Goal: Complete application form: Complete application form

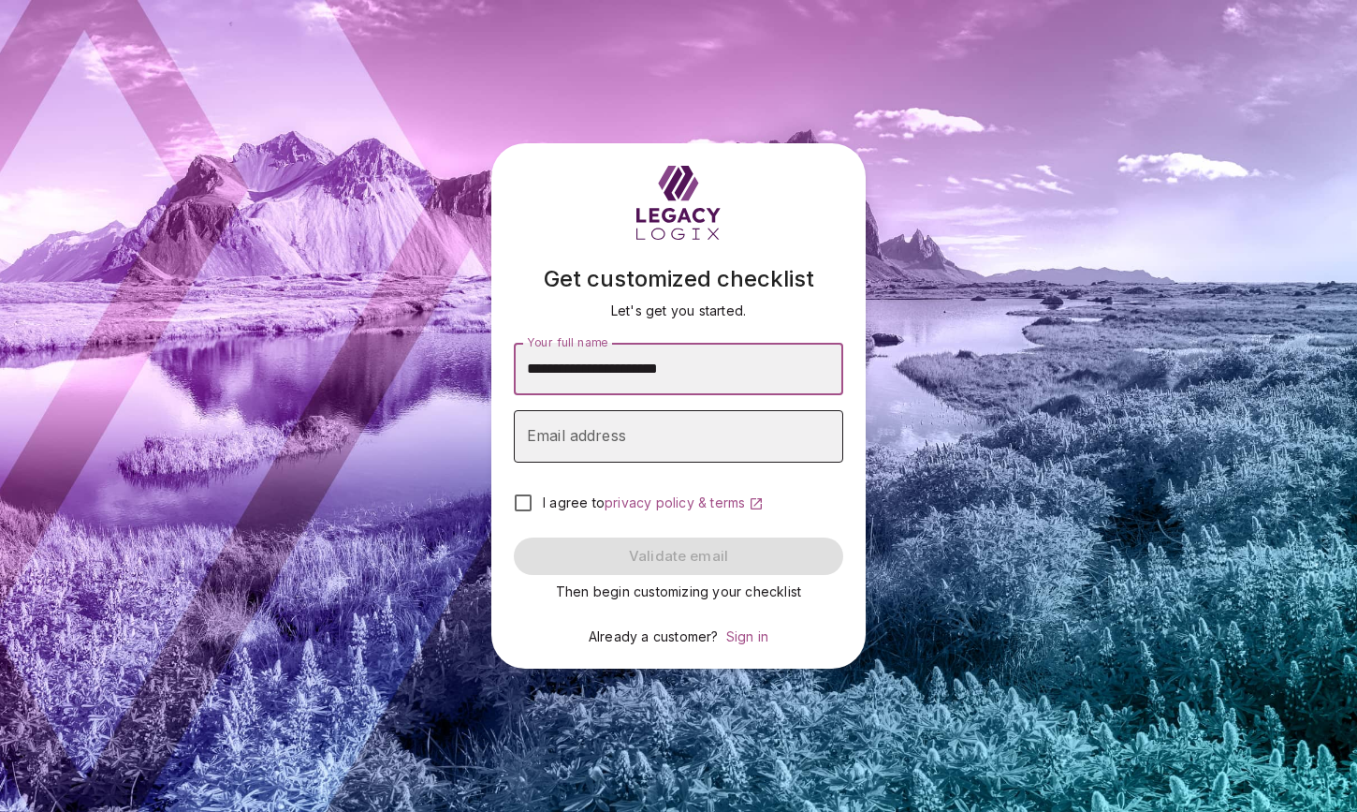
type input "**********"
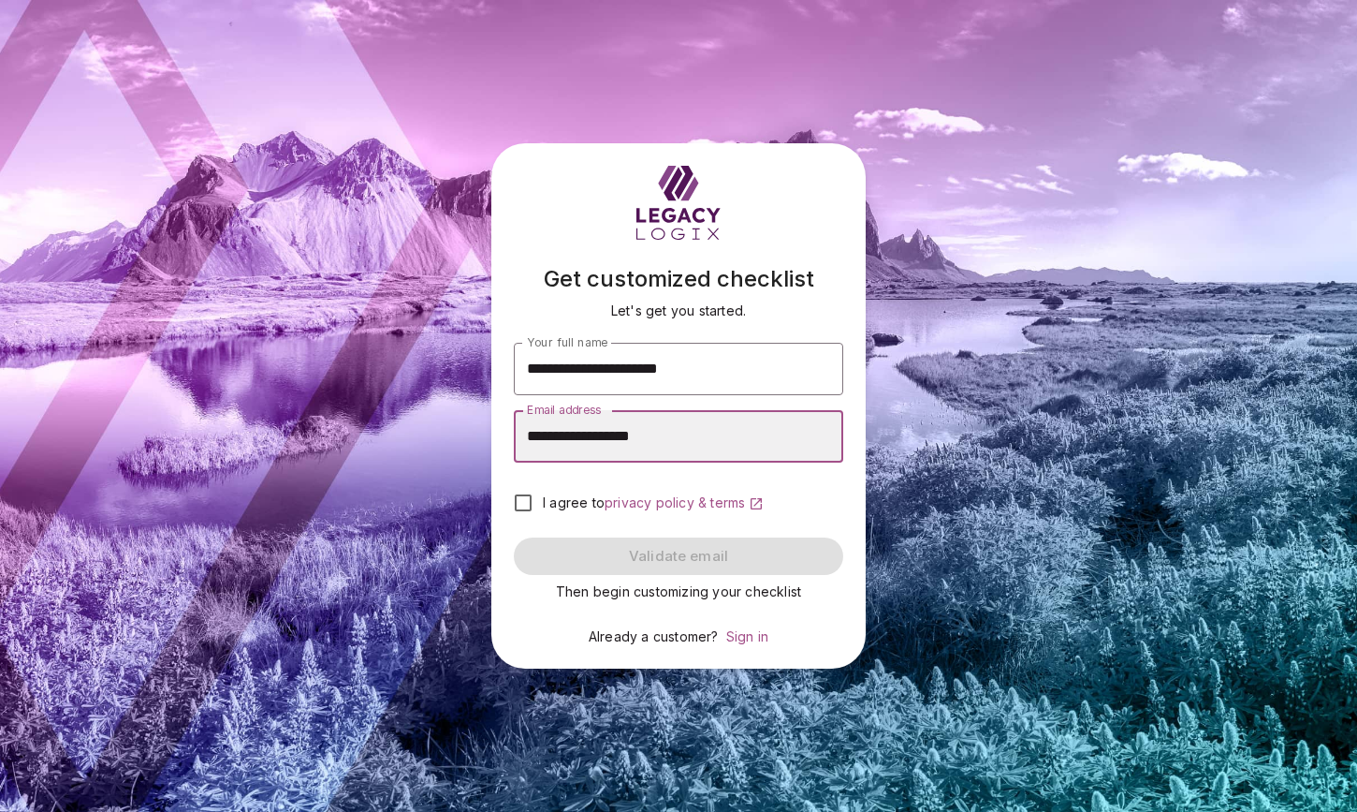
type input "**********"
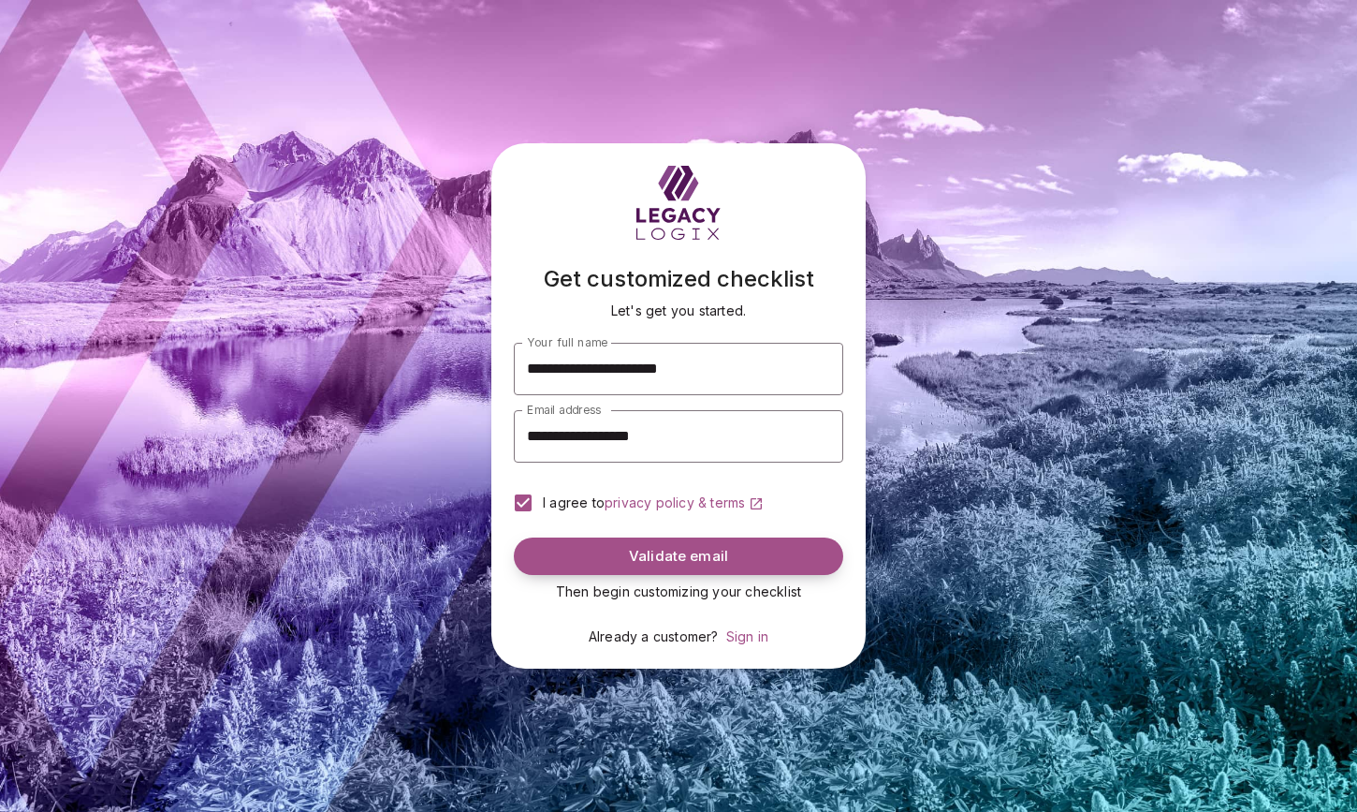
click at [663, 554] on span "Validate email" at bounding box center [678, 557] width 99 height 18
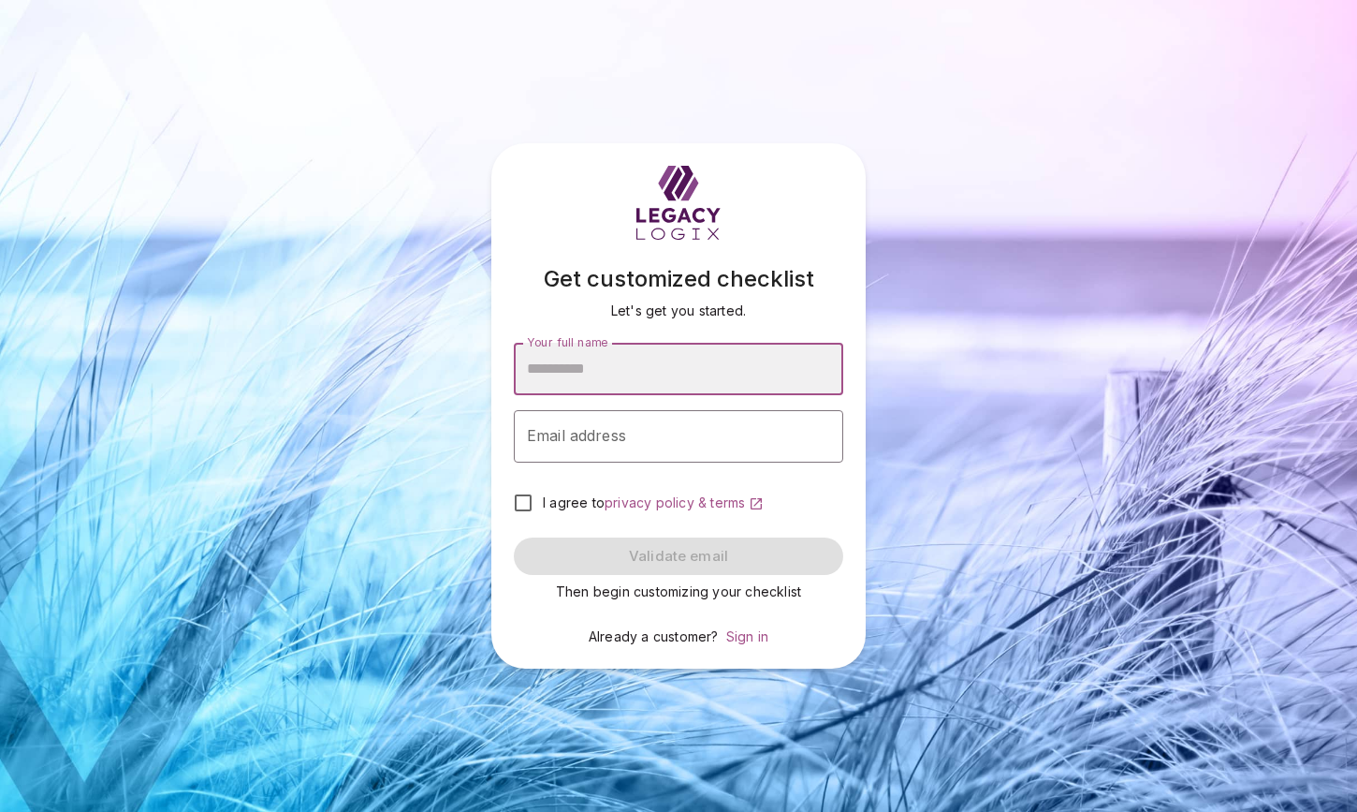
type input "*"
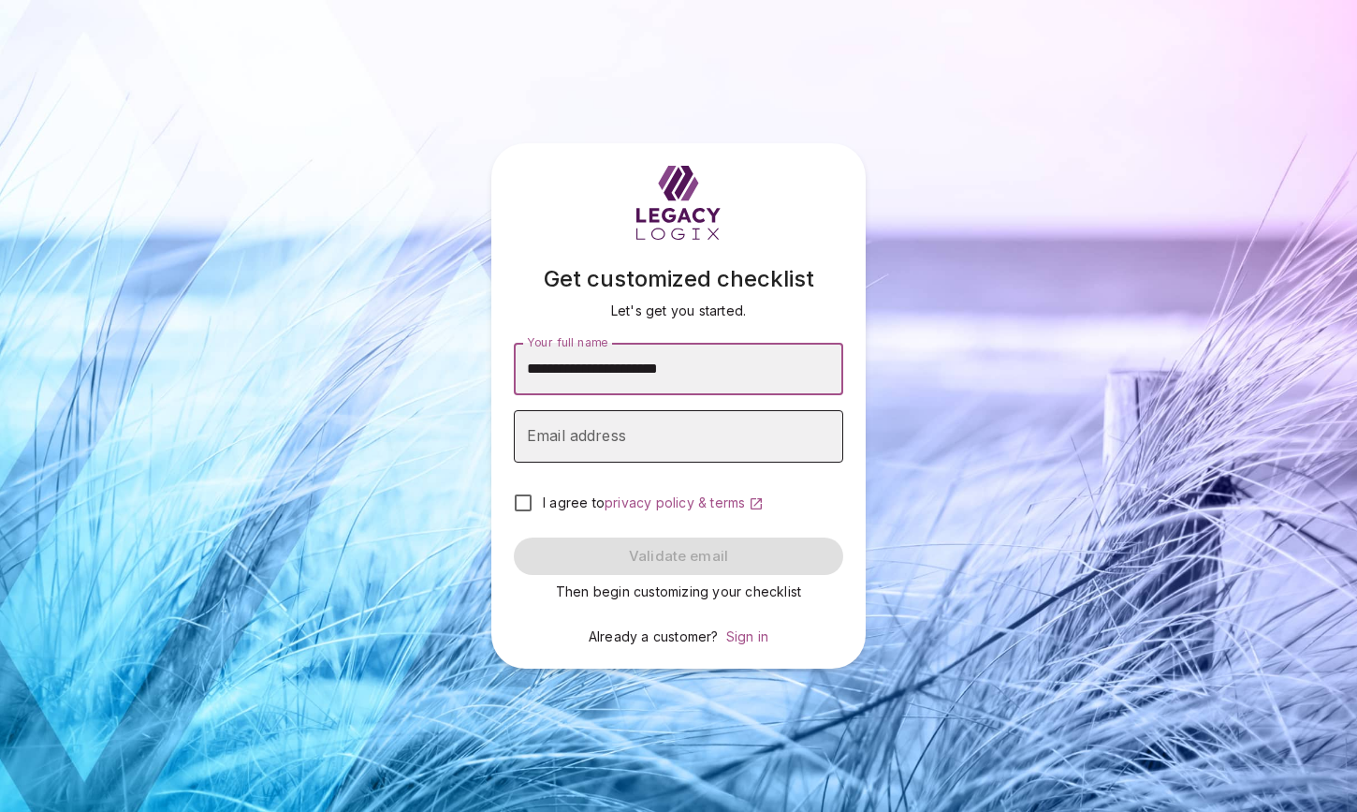
type input "**********"
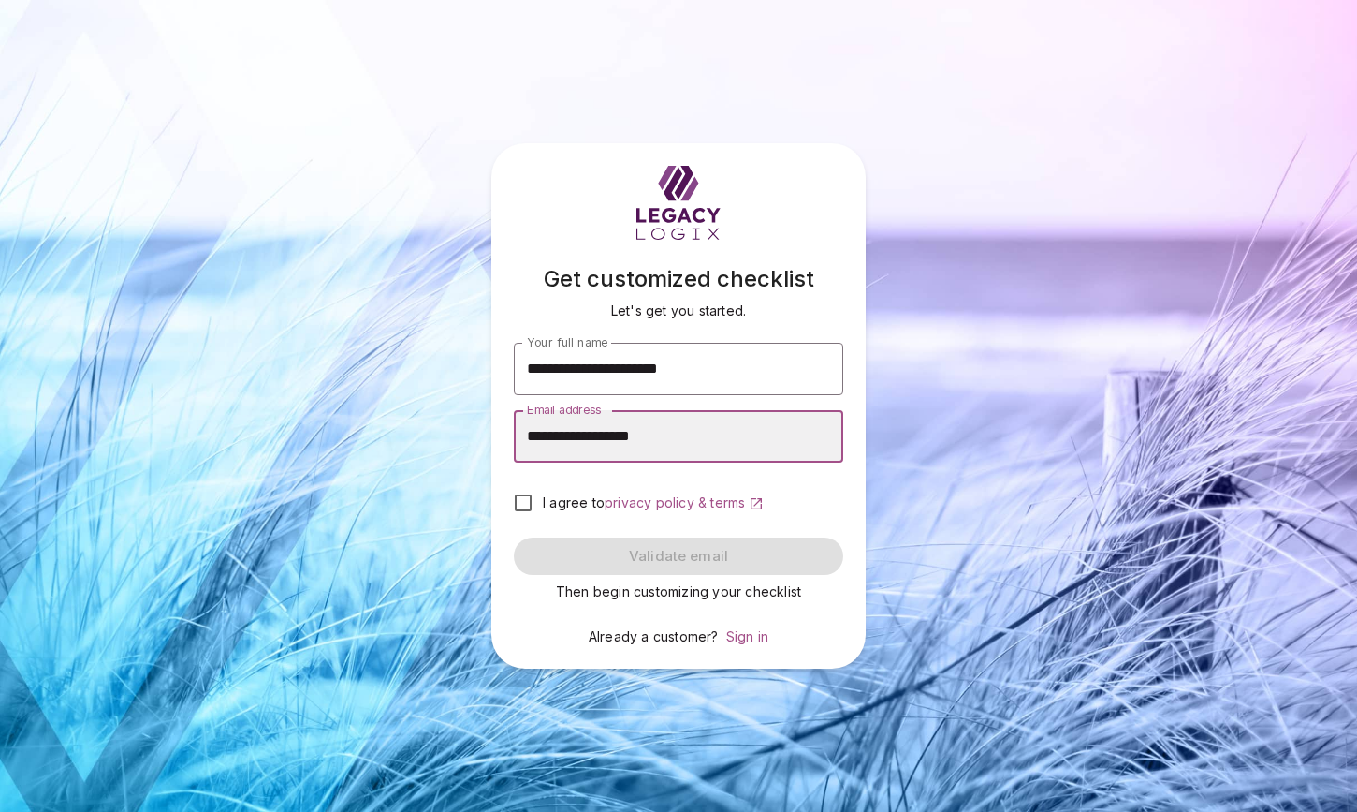
type input "**********"
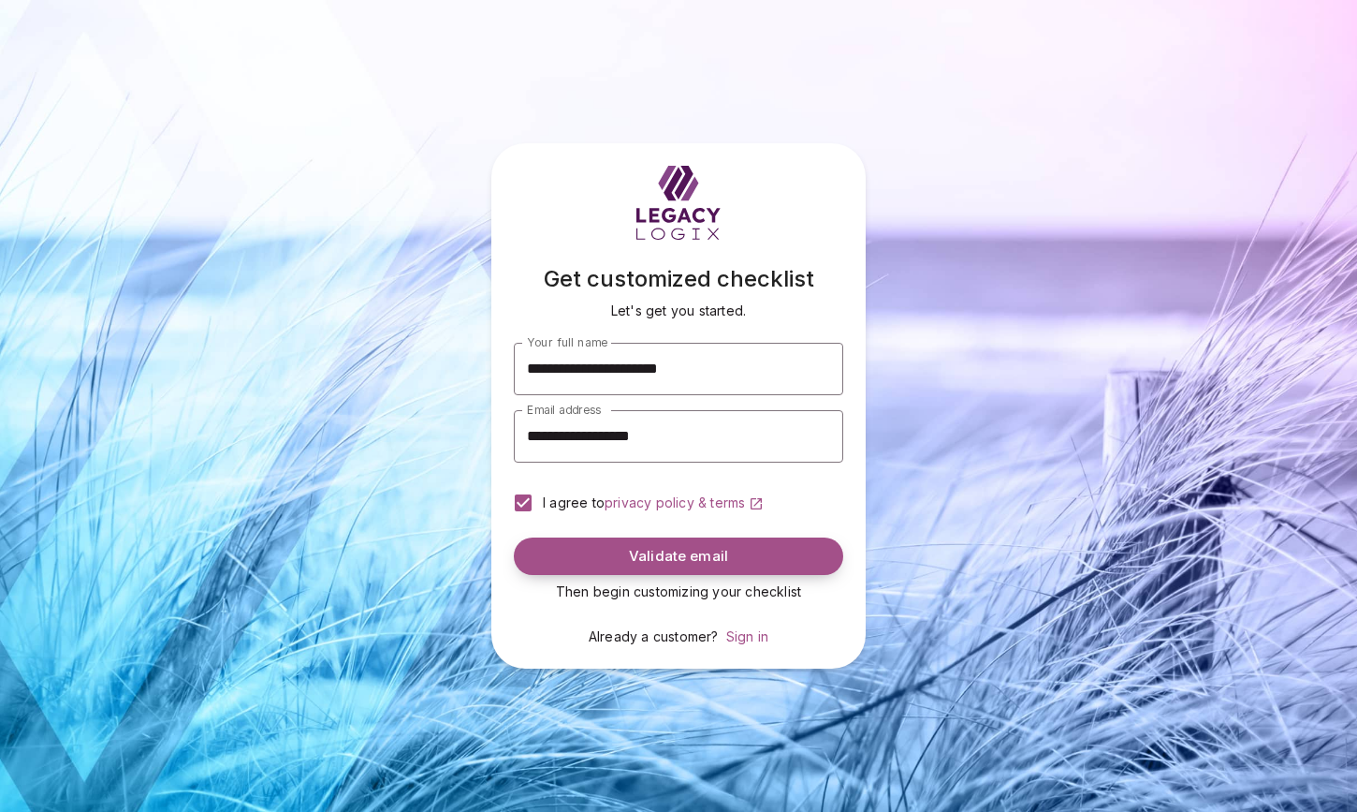
click at [672, 548] on span "Validate email" at bounding box center [678, 557] width 99 height 18
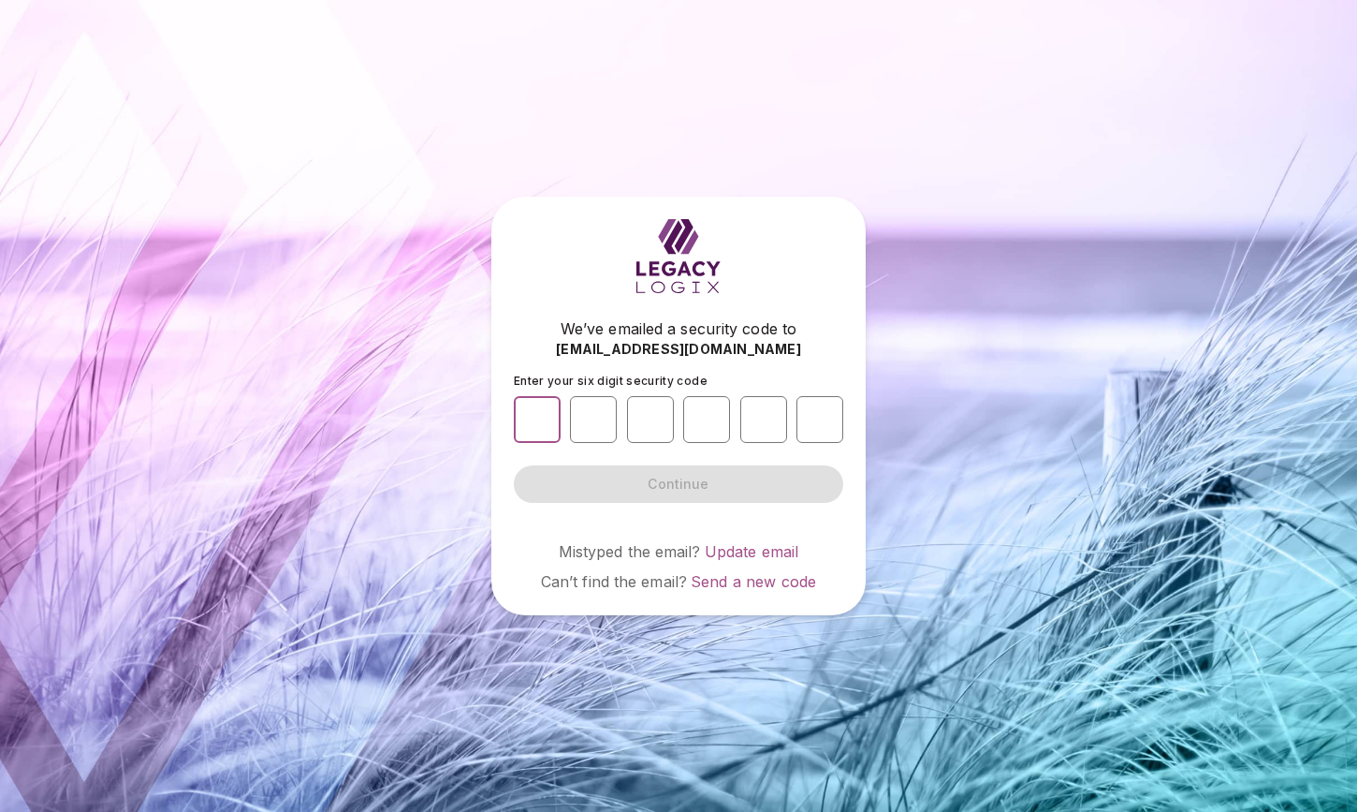
type input "*"
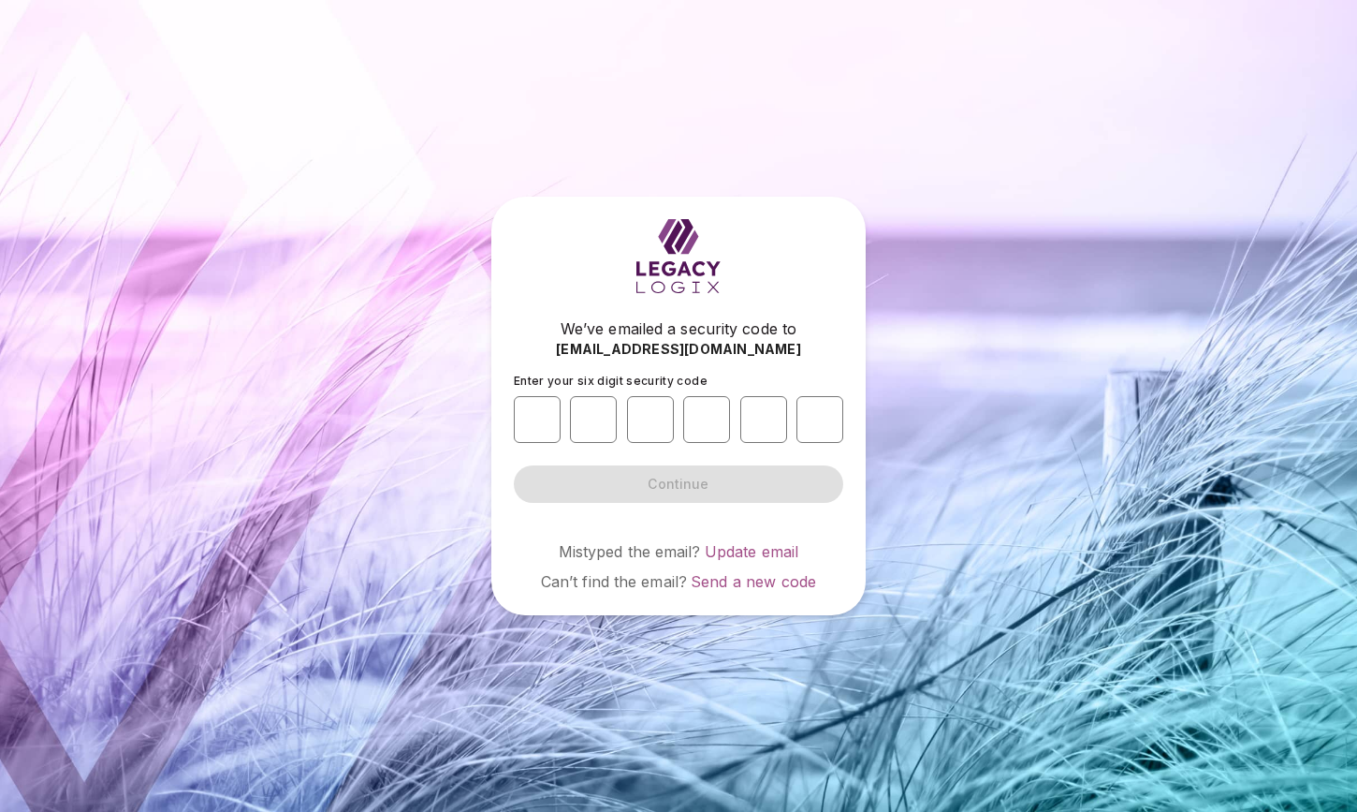
click at [638, 471] on form "Enter your six digit security code * * * * * Continue" at bounding box center [678, 437] width 329 height 129
click at [540, 417] on input "*" at bounding box center [537, 419] width 47 height 47
type input "*"
click at [661, 420] on input "*" at bounding box center [650, 419] width 47 height 47
type input "*"
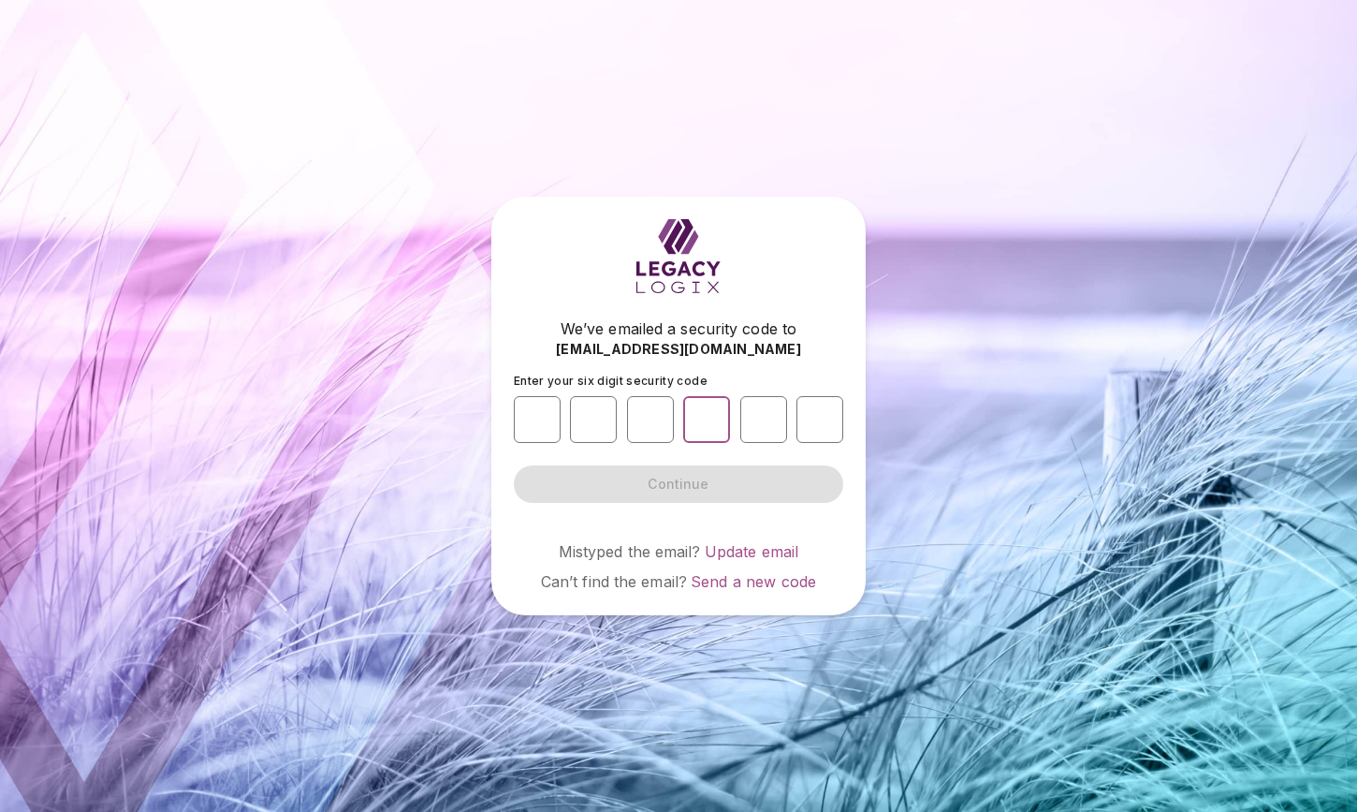
type input "*"
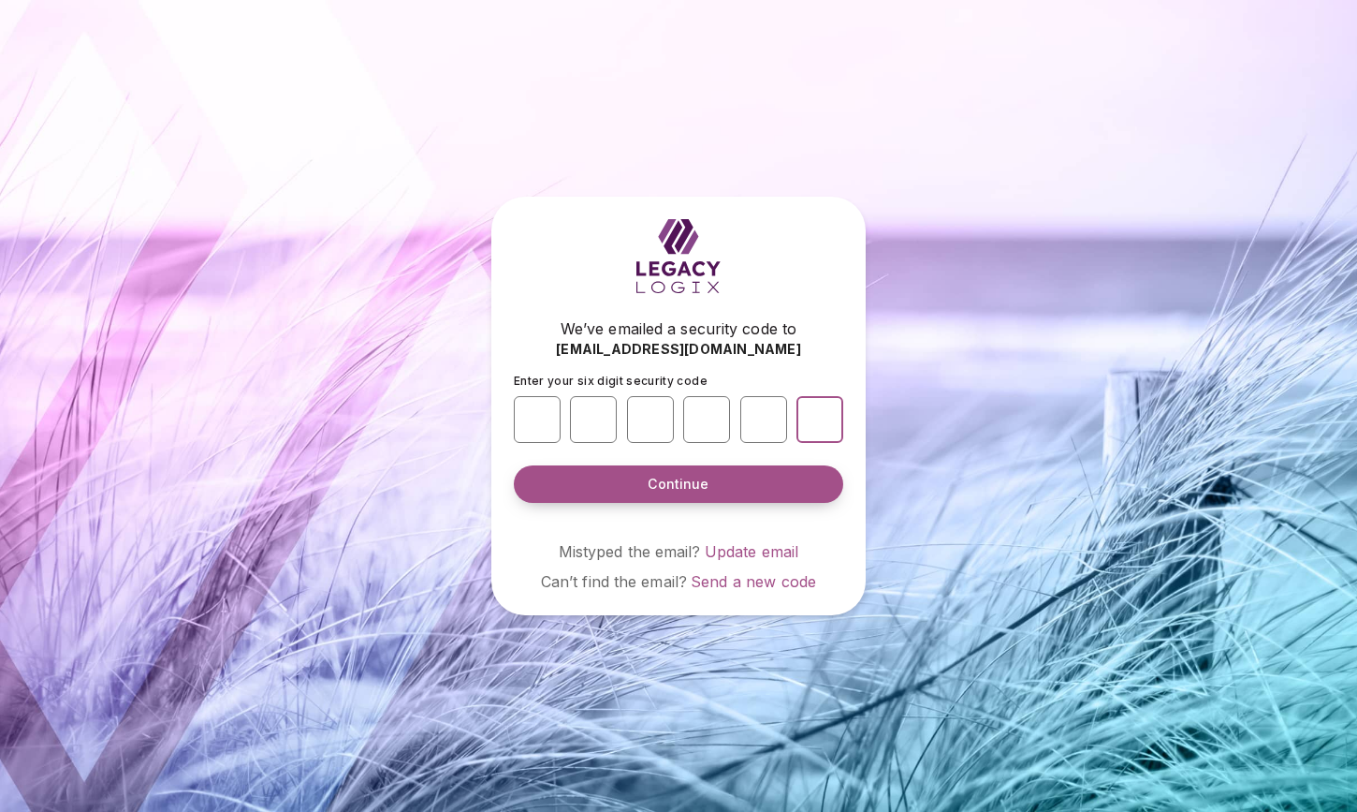
type input "*"
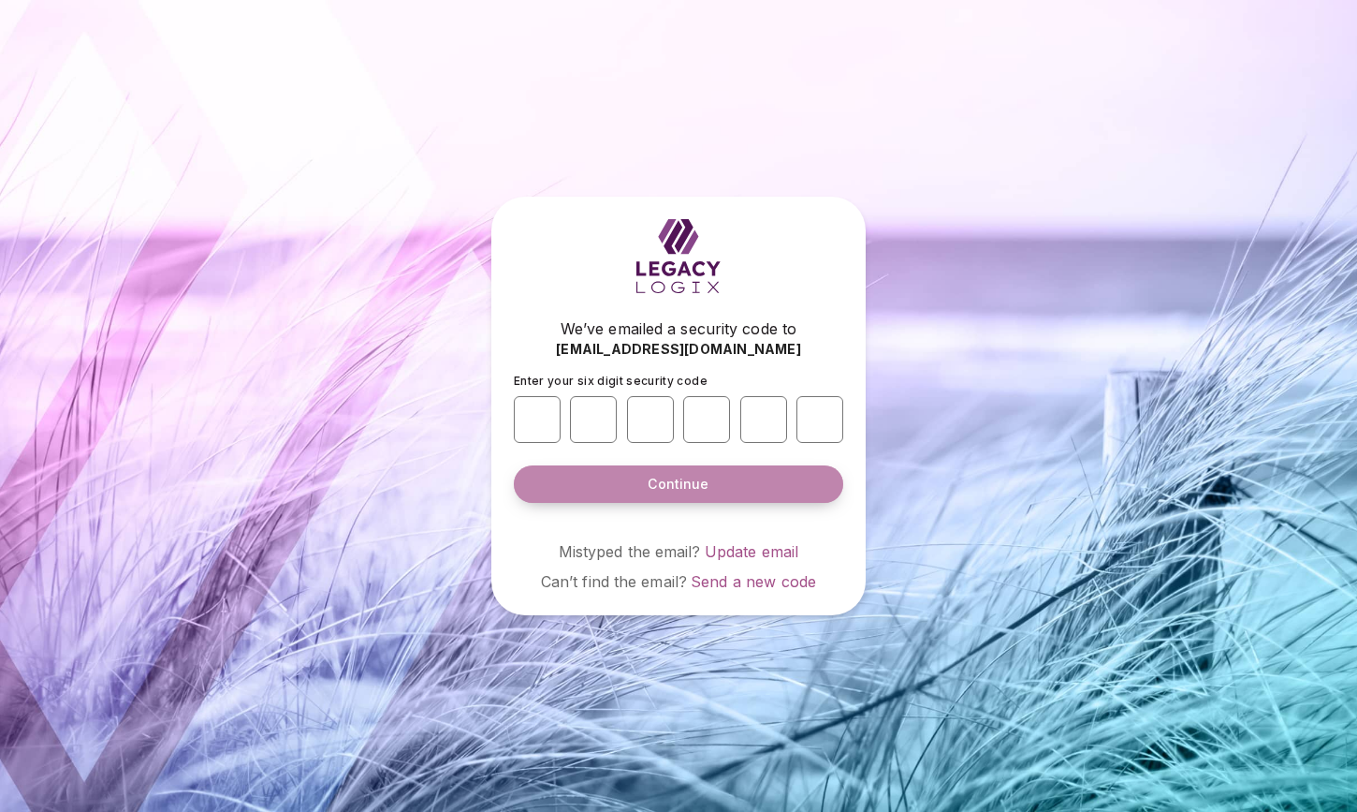
click at [675, 483] on span "Continue" at bounding box center [678, 484] width 61 height 19
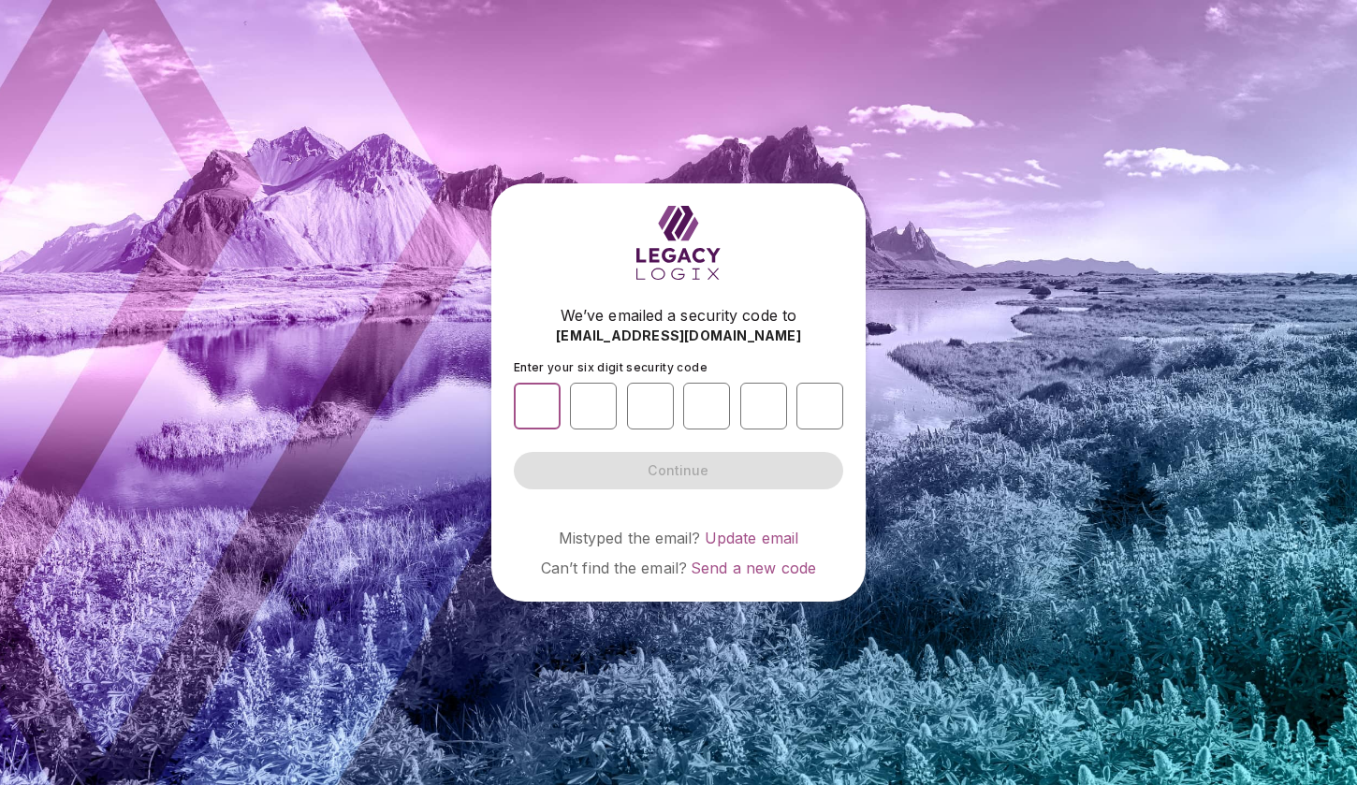
click at [537, 400] on input "number" at bounding box center [537, 406] width 47 height 47
type input "*"
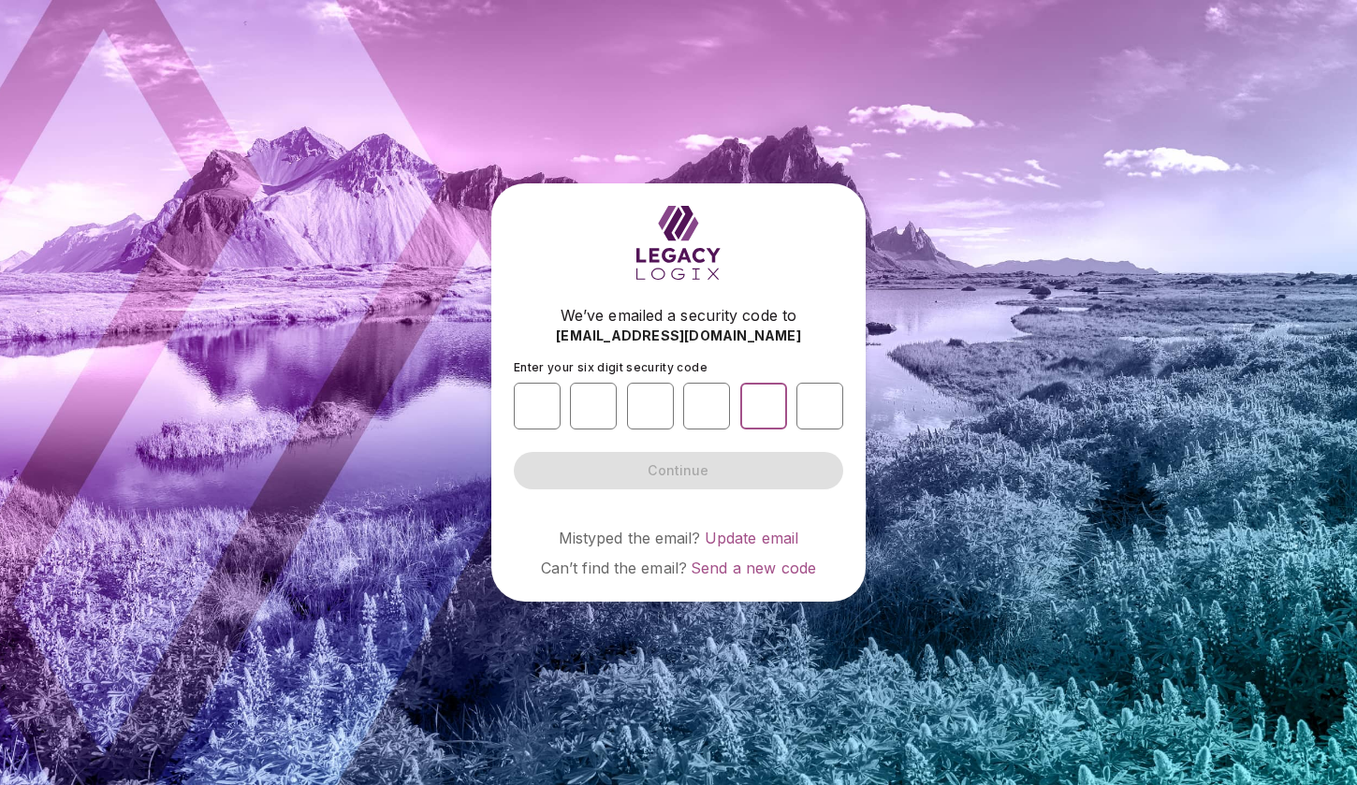
type input "*"
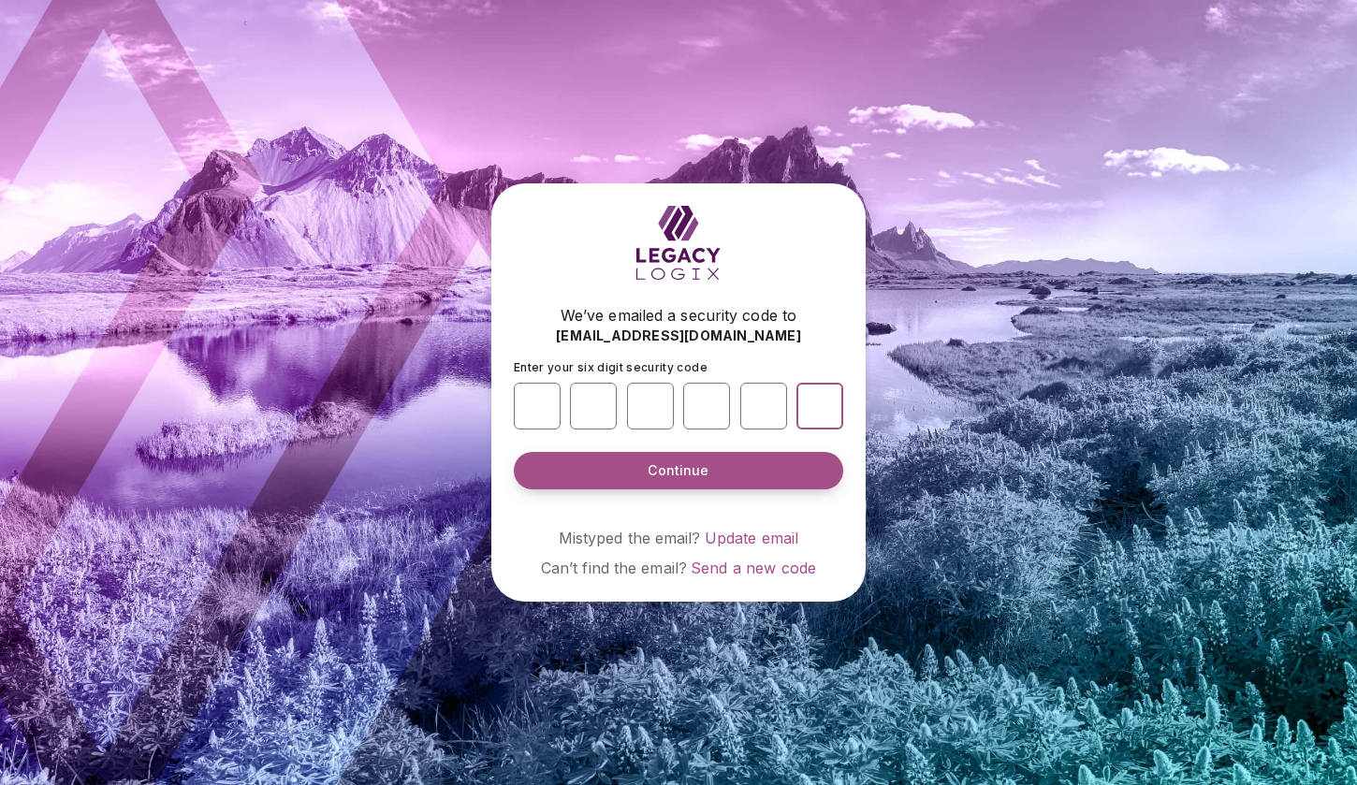
type input "*"
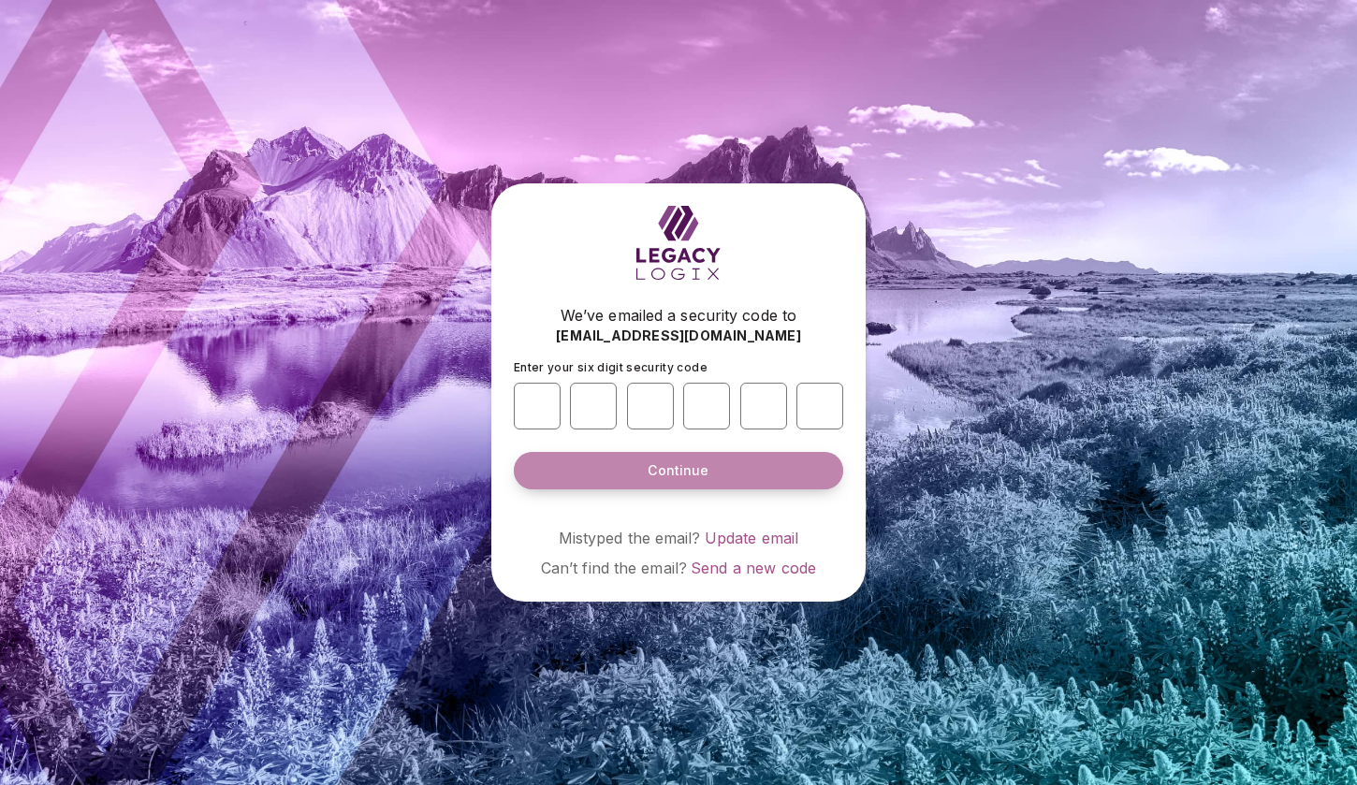
click at [642, 472] on button "Continue" at bounding box center [678, 470] width 329 height 37
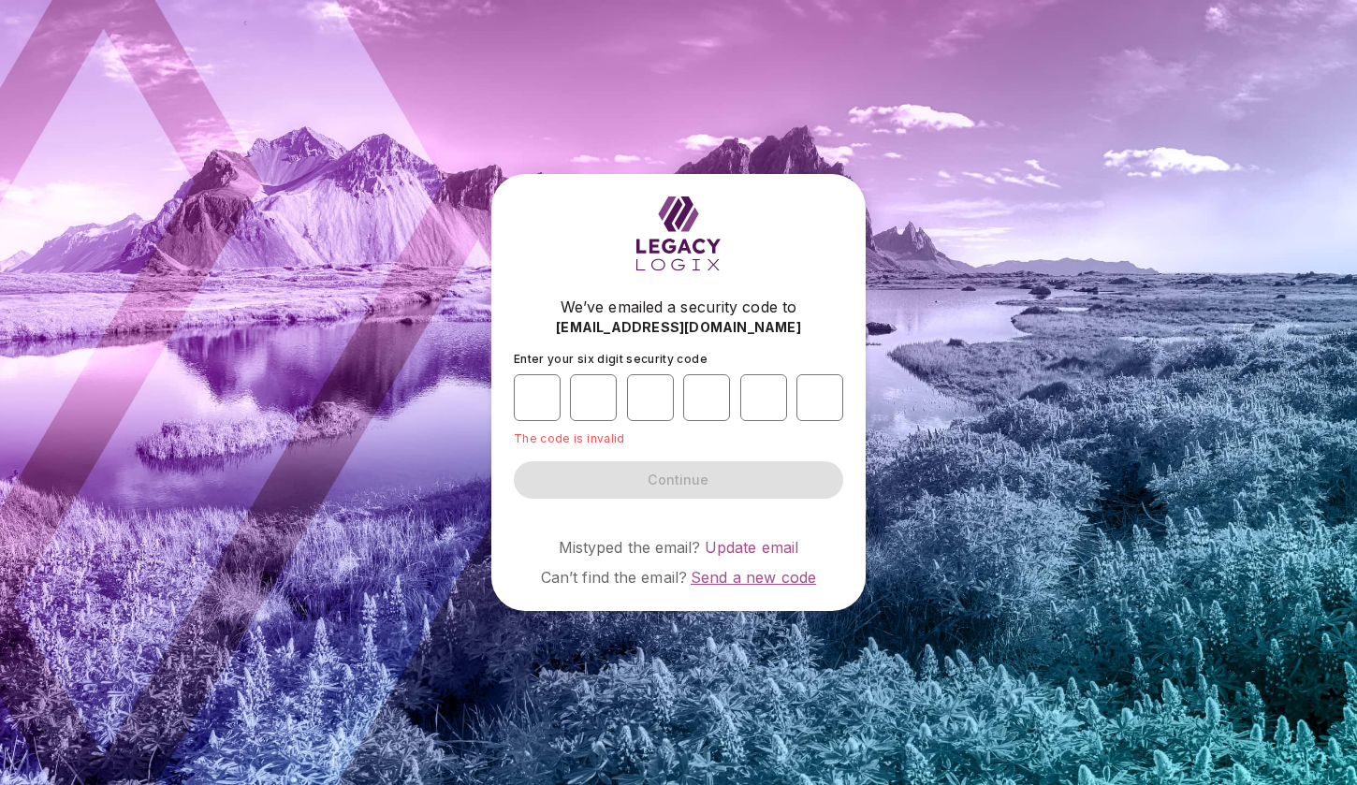
click at [785, 576] on span "Send a new code" at bounding box center [753, 577] width 125 height 19
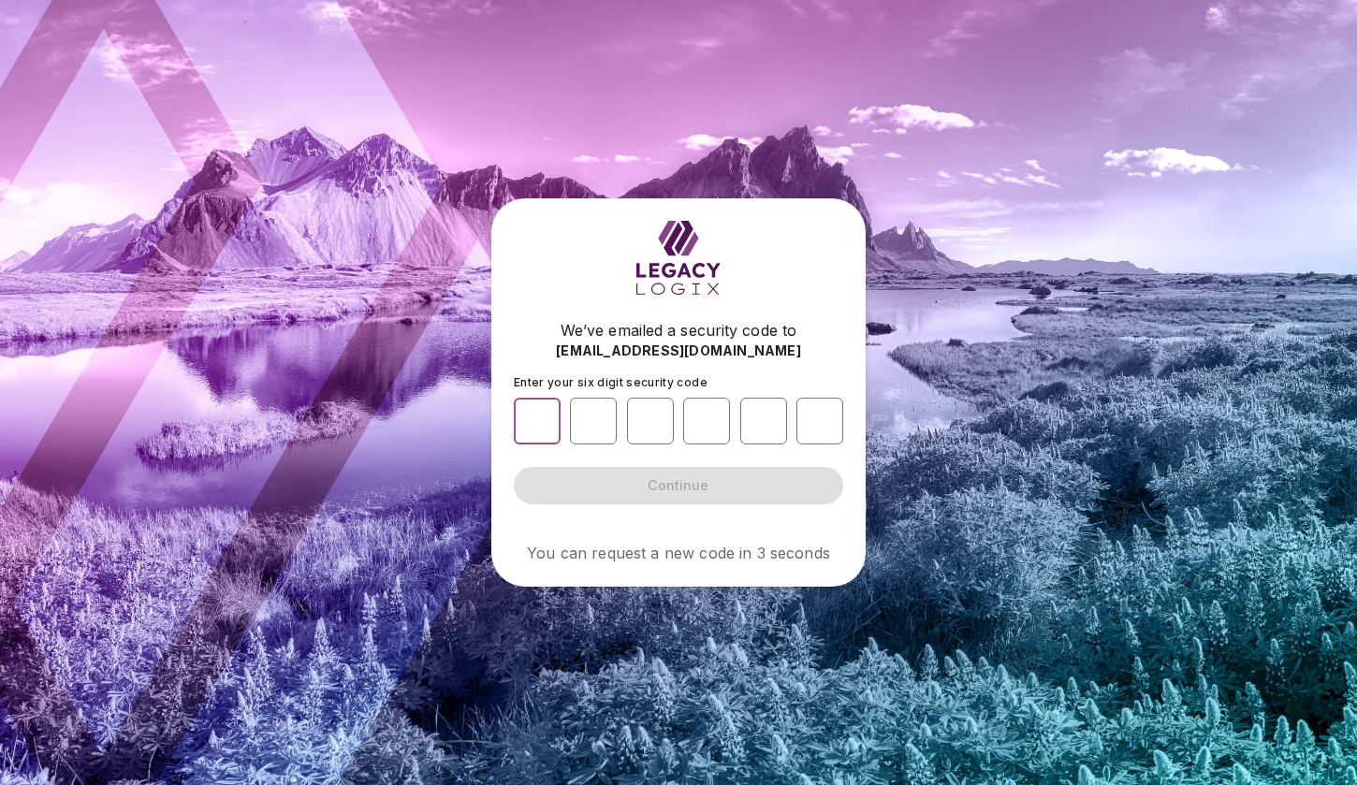
click at [537, 421] on input "number" at bounding box center [537, 421] width 47 height 47
type input "*"
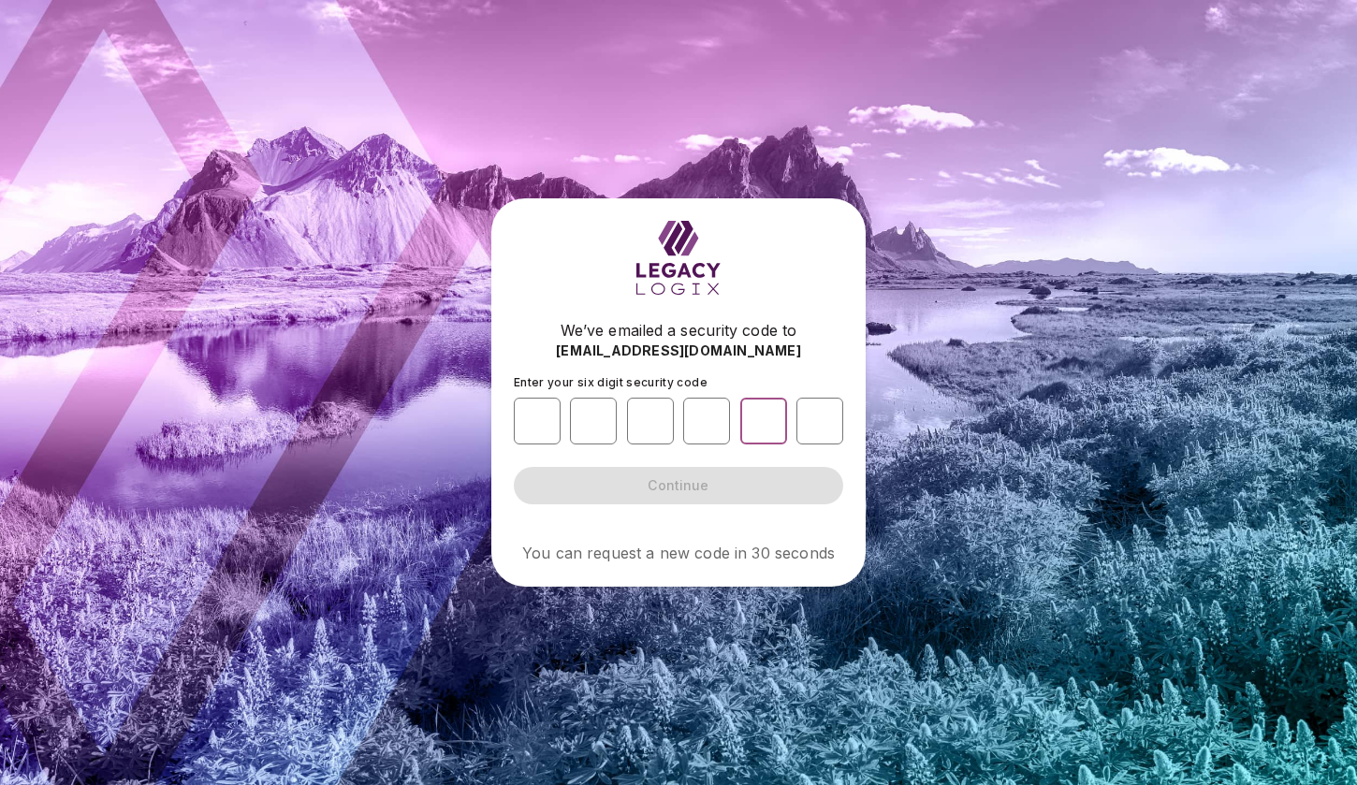
type input "*"
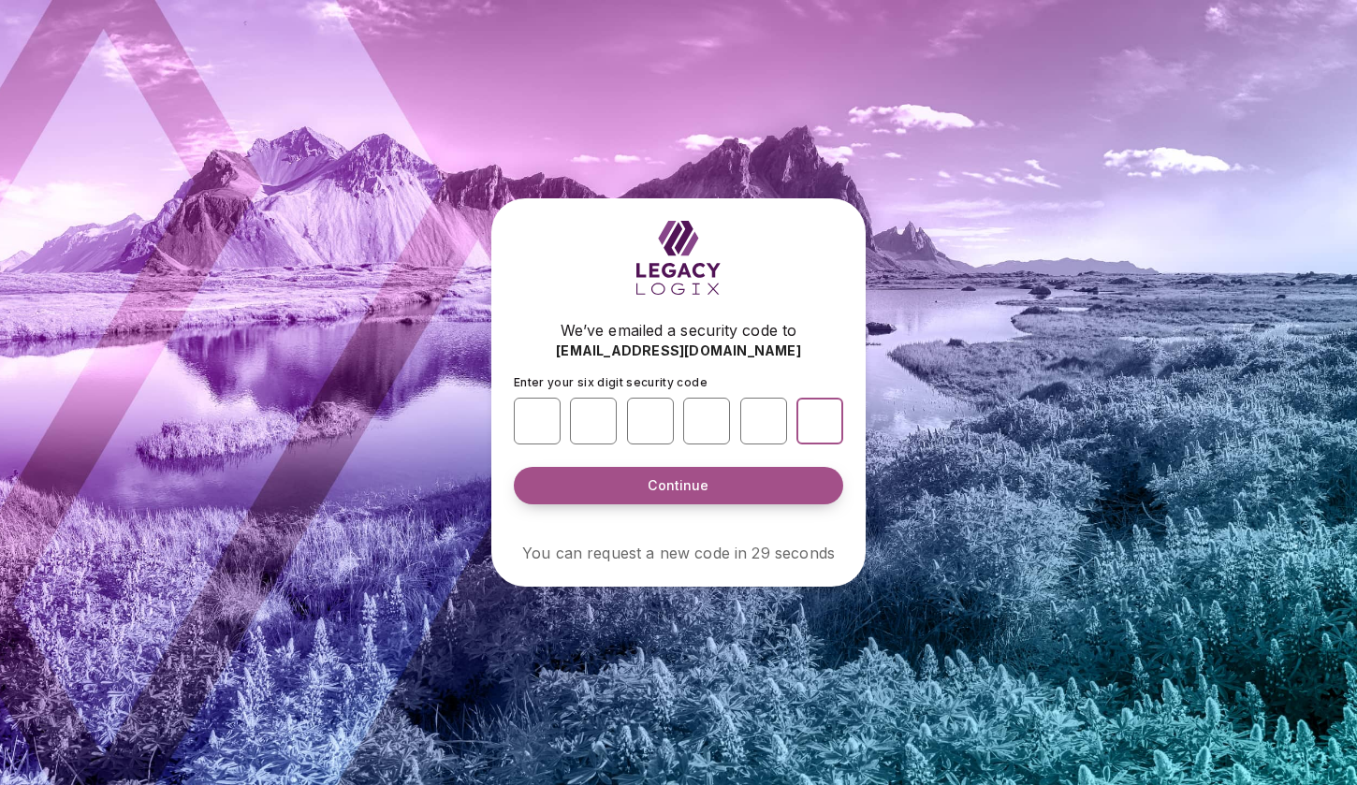
type input "*"
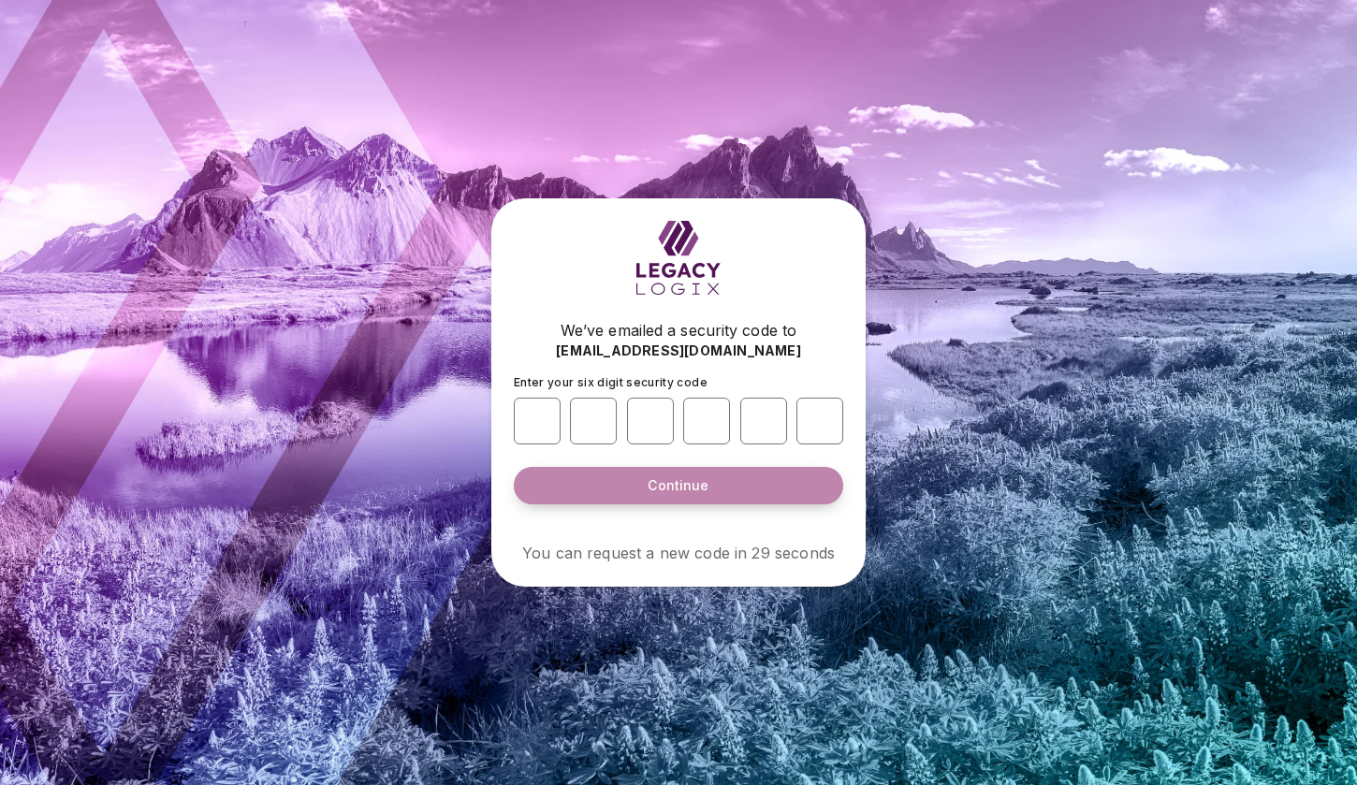
click at [617, 485] on button "Continue" at bounding box center [678, 485] width 329 height 37
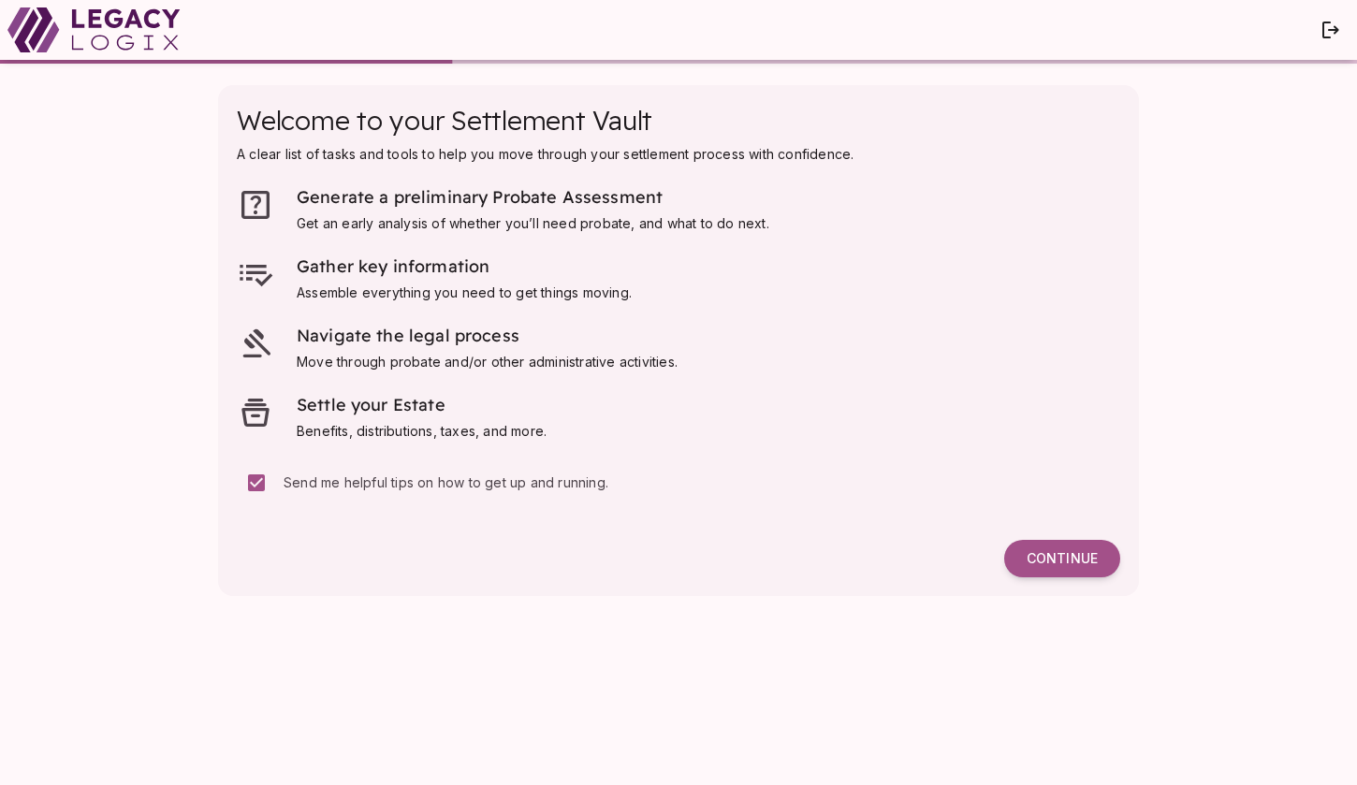
click at [390, 212] on span "Generate a preliminary Probate Assessment" at bounding box center [533, 200] width 473 height 28
click at [258, 195] on icon at bounding box center [255, 204] width 37 height 37
click at [258, 196] on icon at bounding box center [255, 204] width 37 height 37
click at [1046, 562] on span "Continue" at bounding box center [1062, 558] width 71 height 17
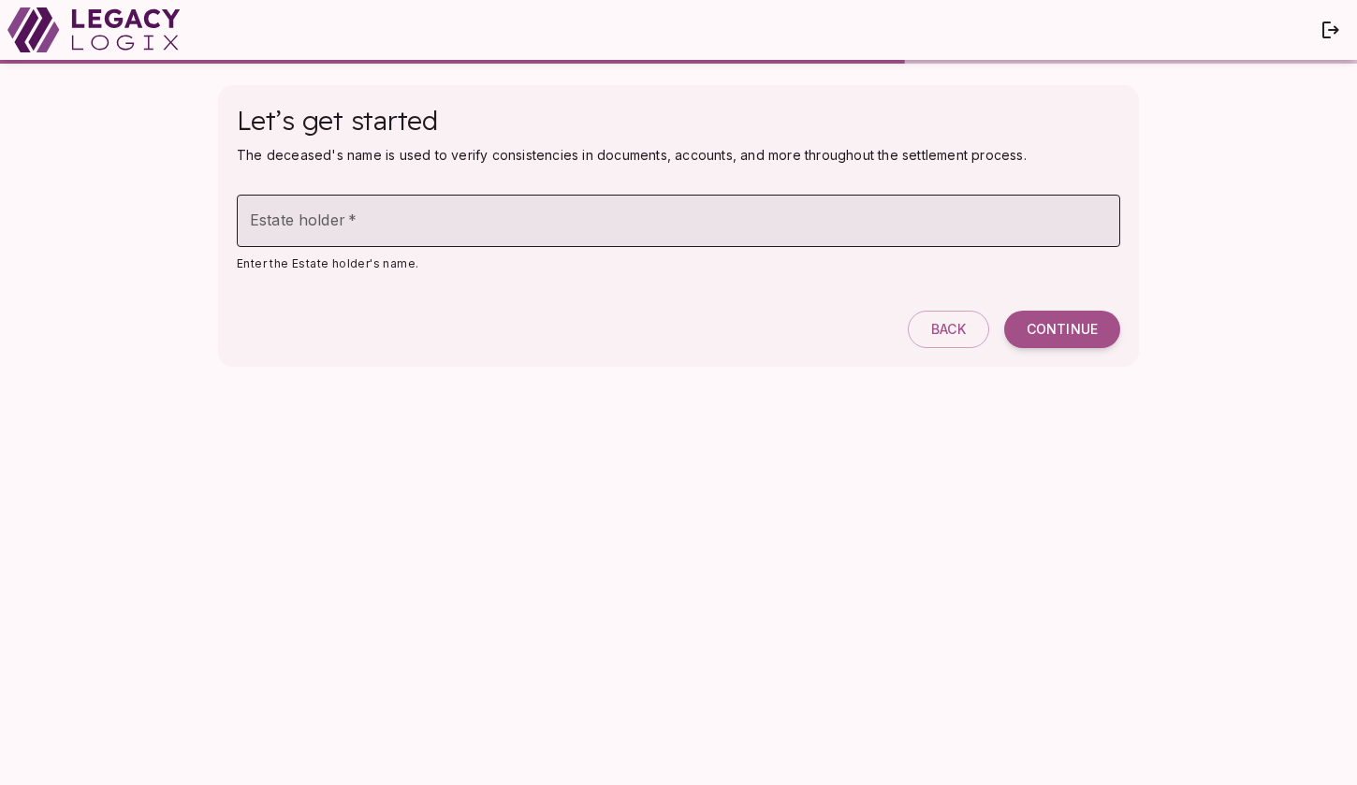
click at [304, 221] on input "Estate holder   *" at bounding box center [679, 221] width 884 height 52
type input "**********"
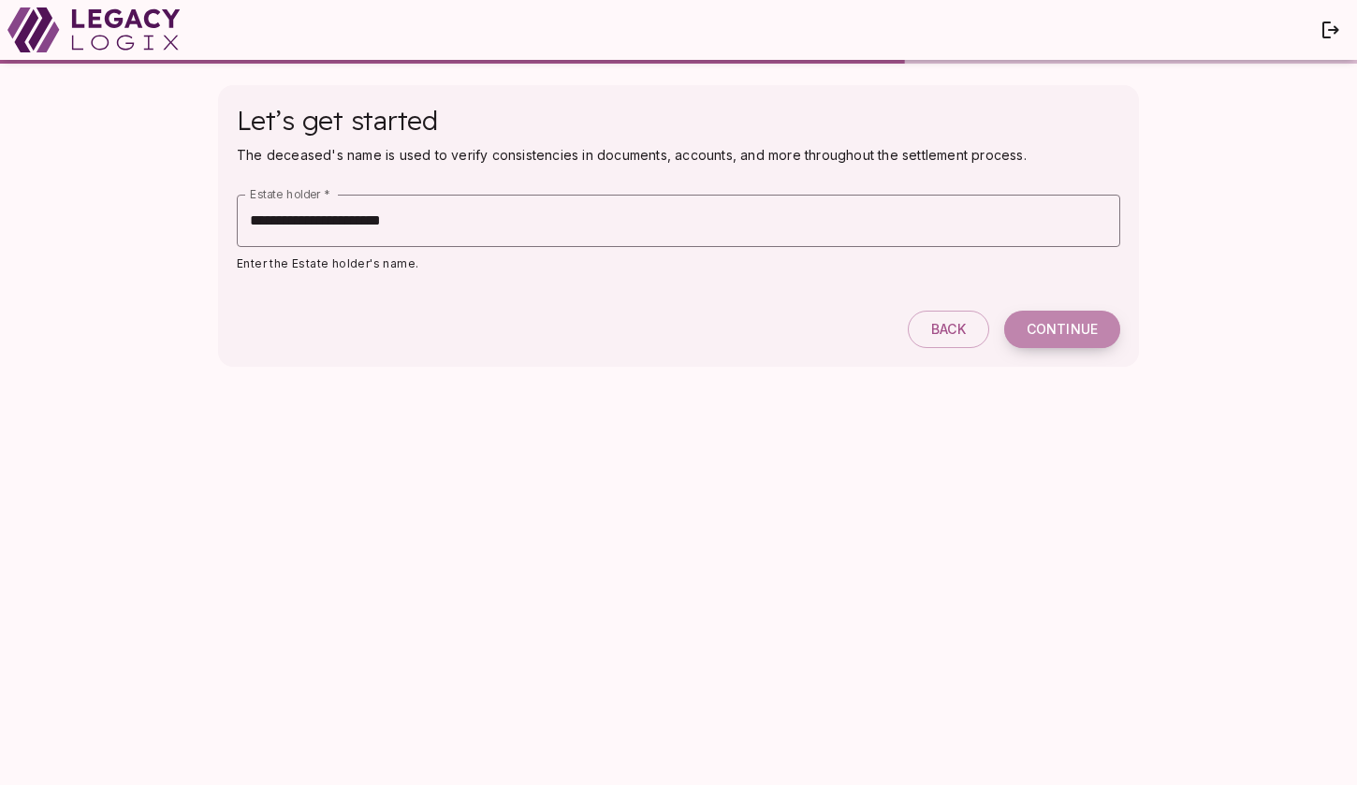
click at [1055, 317] on button "Continue" at bounding box center [1062, 329] width 116 height 37
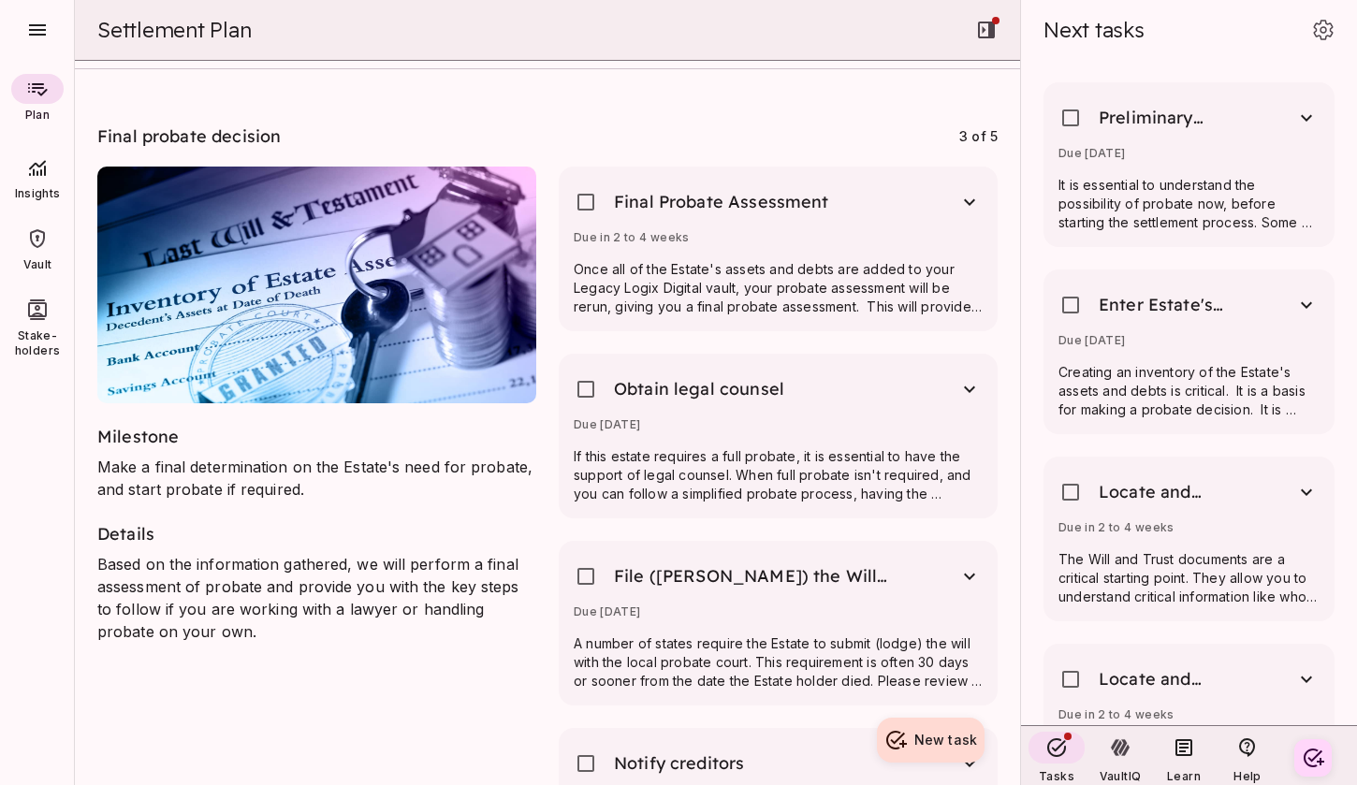
scroll to position [1784, 0]
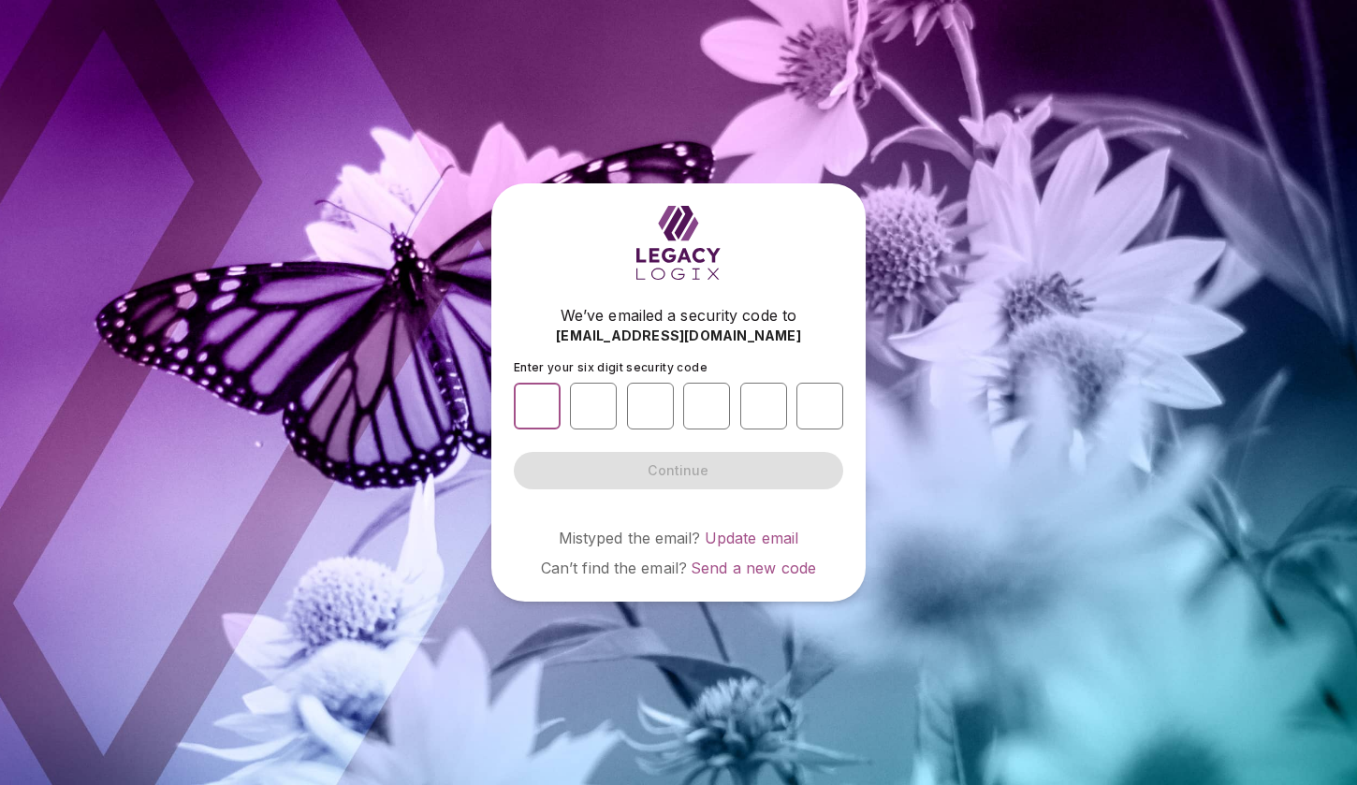
type input "*"
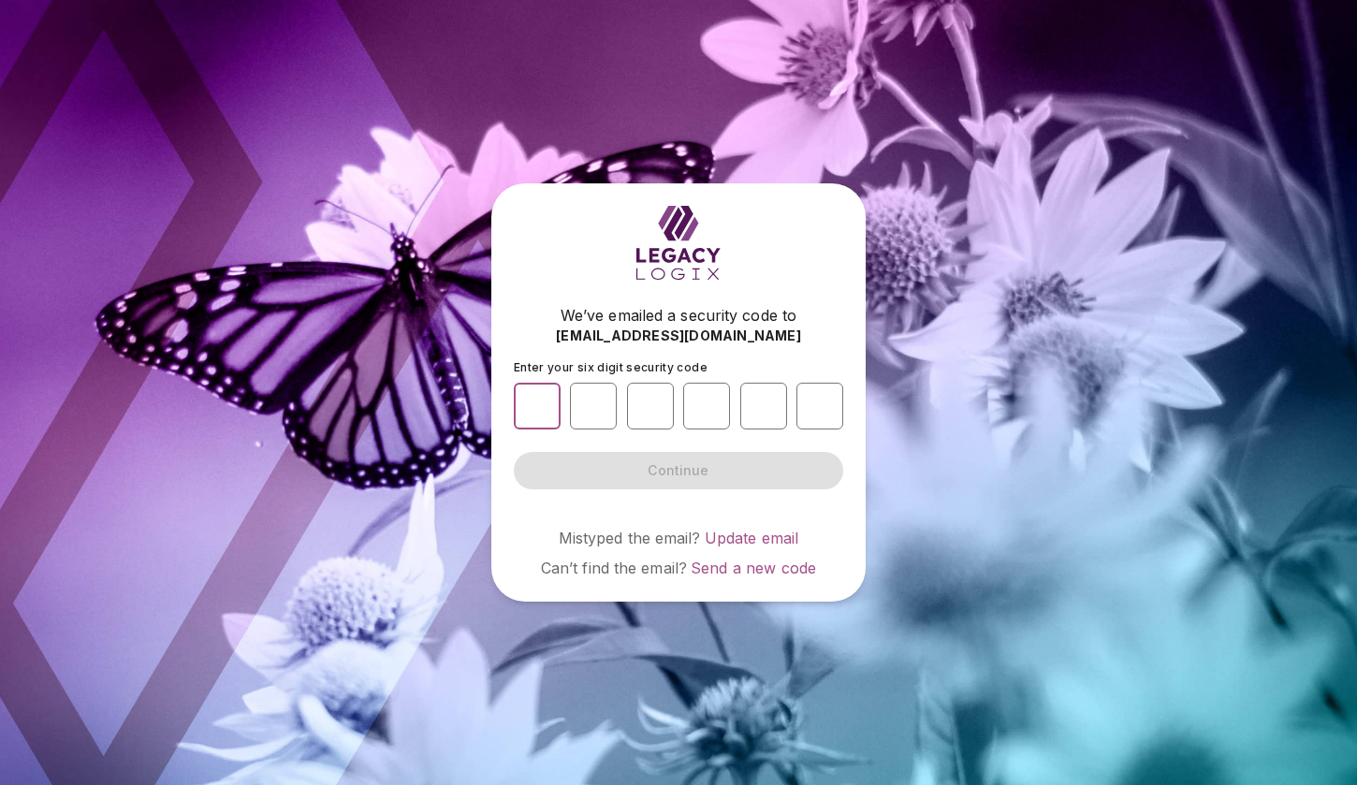
click at [550, 408] on input "*" at bounding box center [537, 406] width 47 height 47
type input "*"
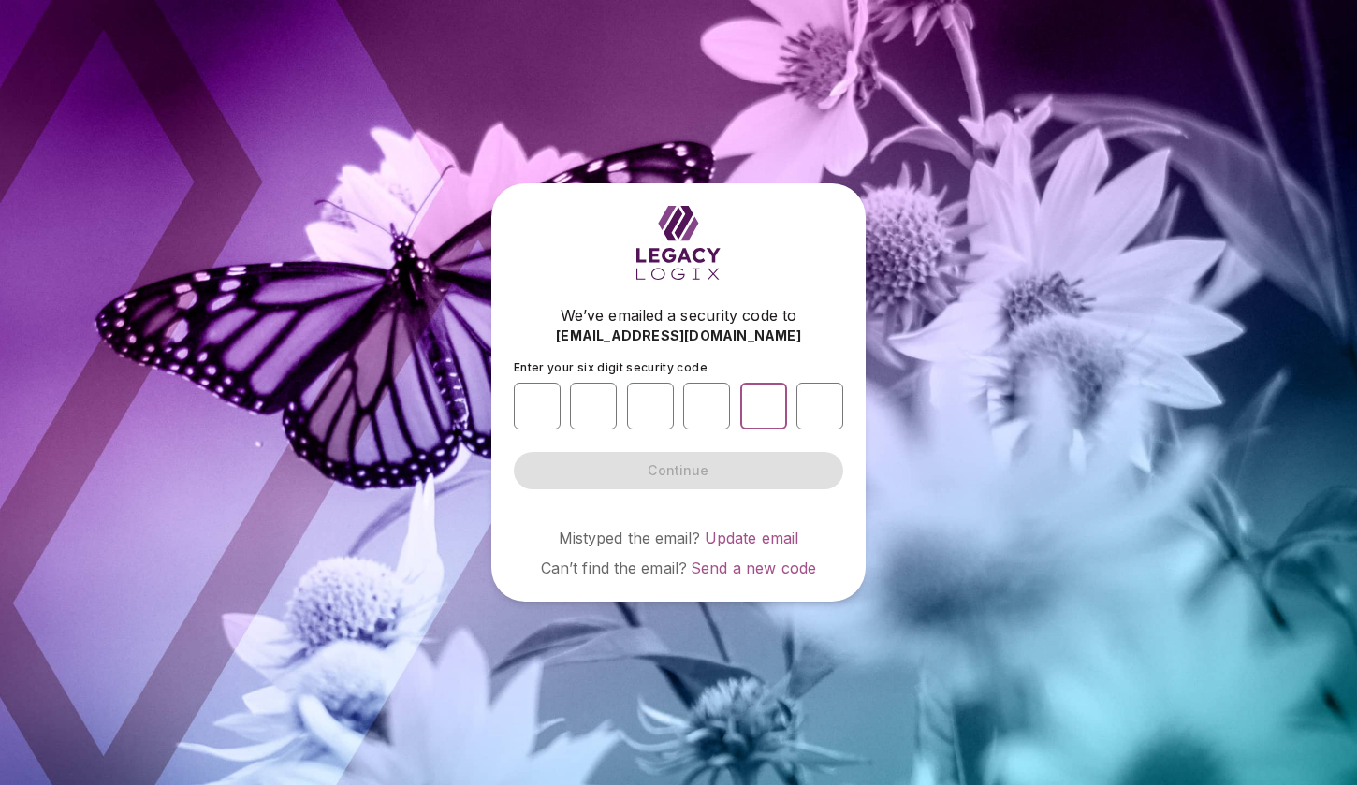
type input "*"
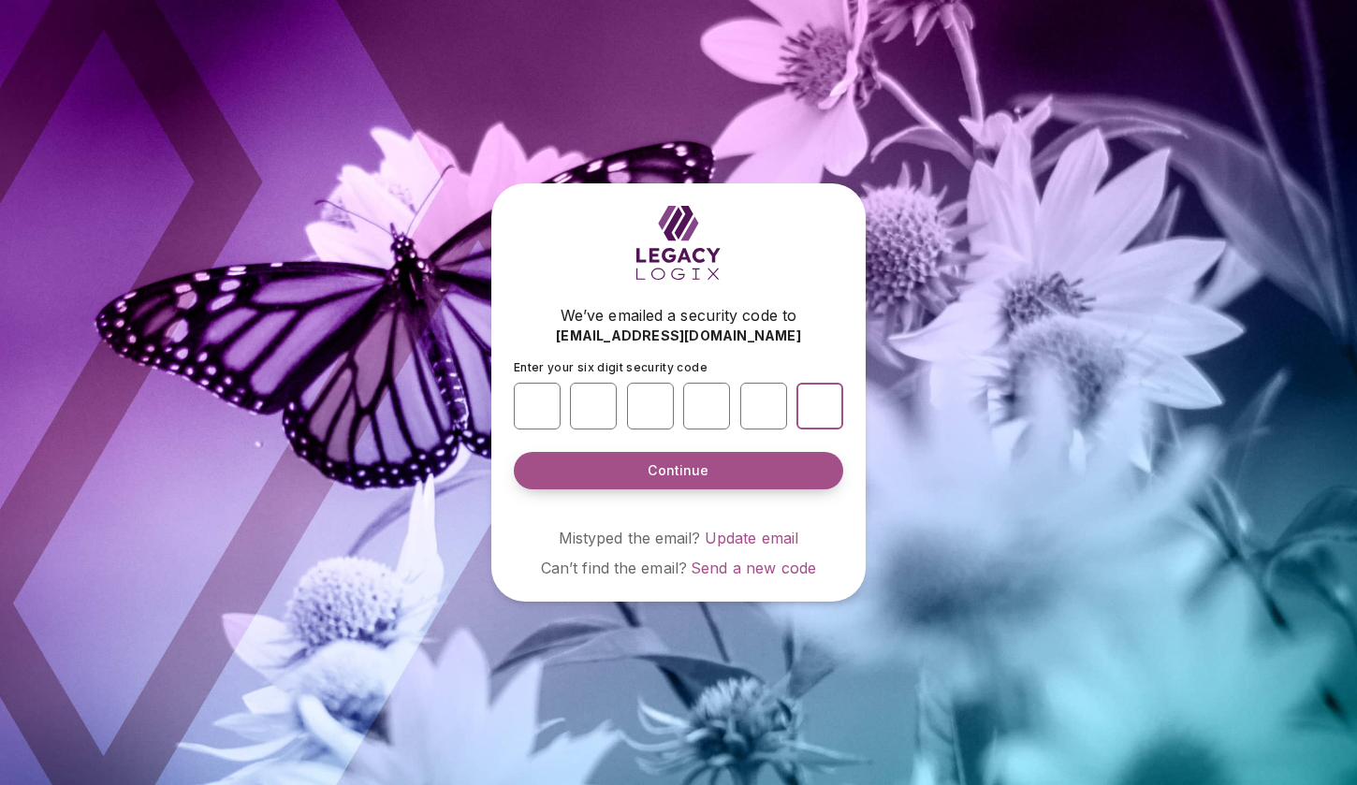
type input "*"
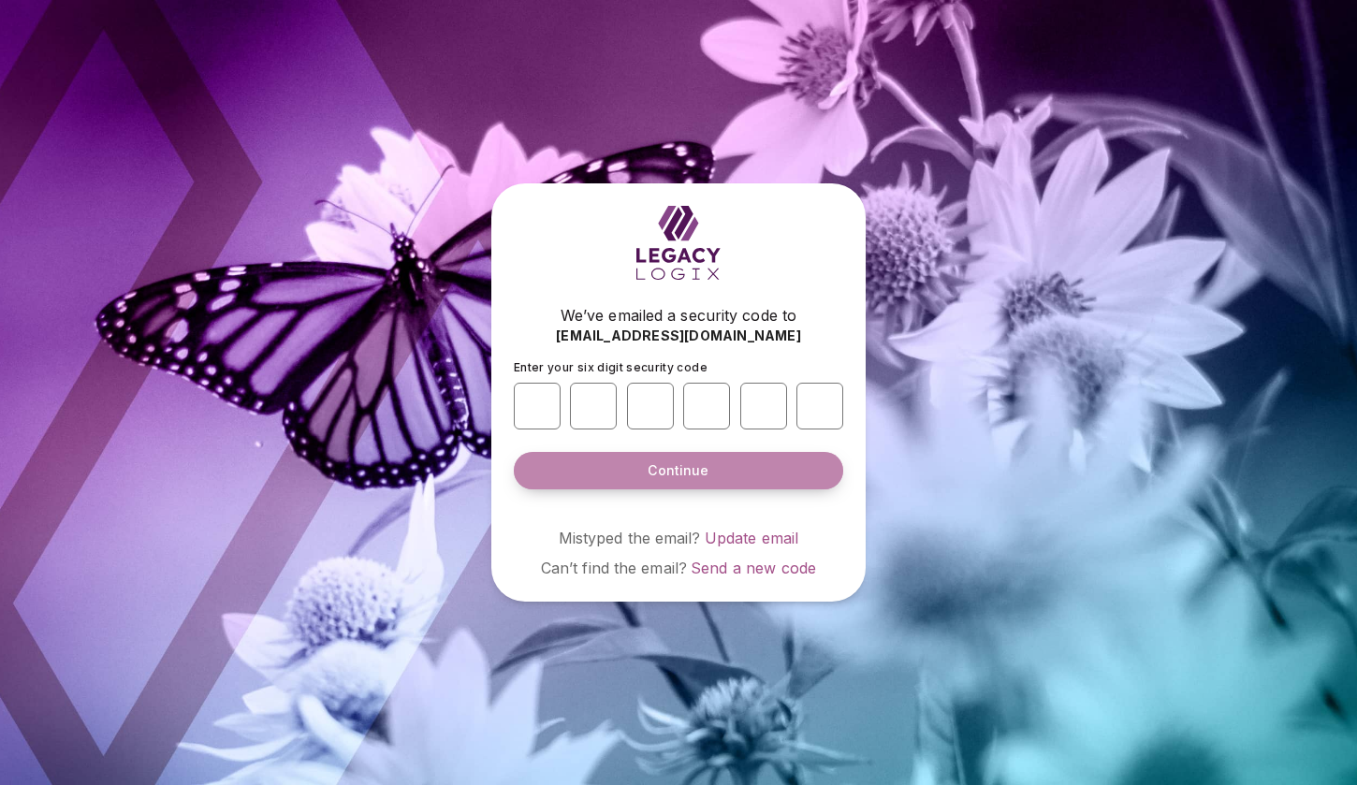
click at [650, 462] on span "Continue" at bounding box center [678, 470] width 61 height 19
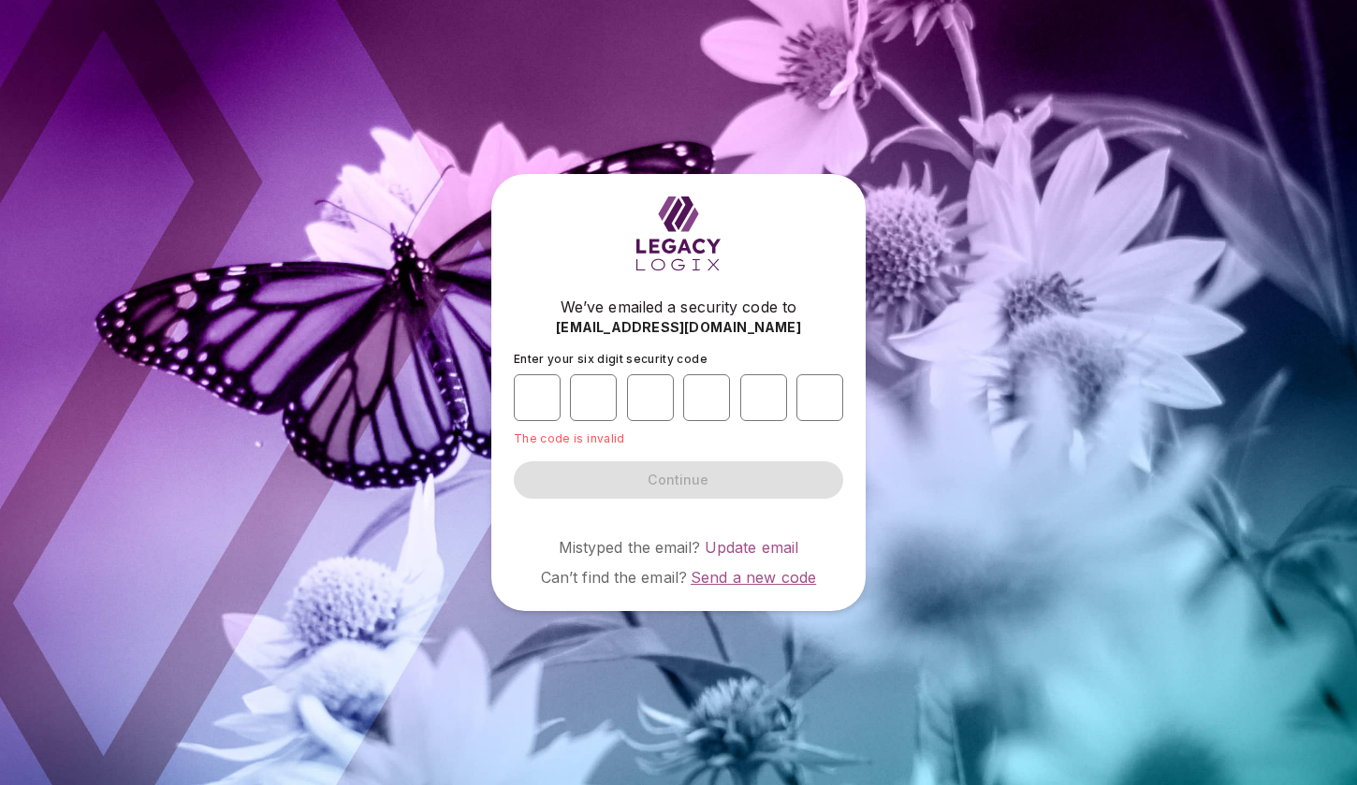
click at [761, 578] on span "Send a new code" at bounding box center [753, 577] width 125 height 19
